Goal: Complete application form

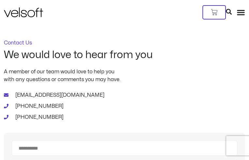
type input "*********"
type input "**********"
type input "*********"
